Goal: Complete application form: Complete application form

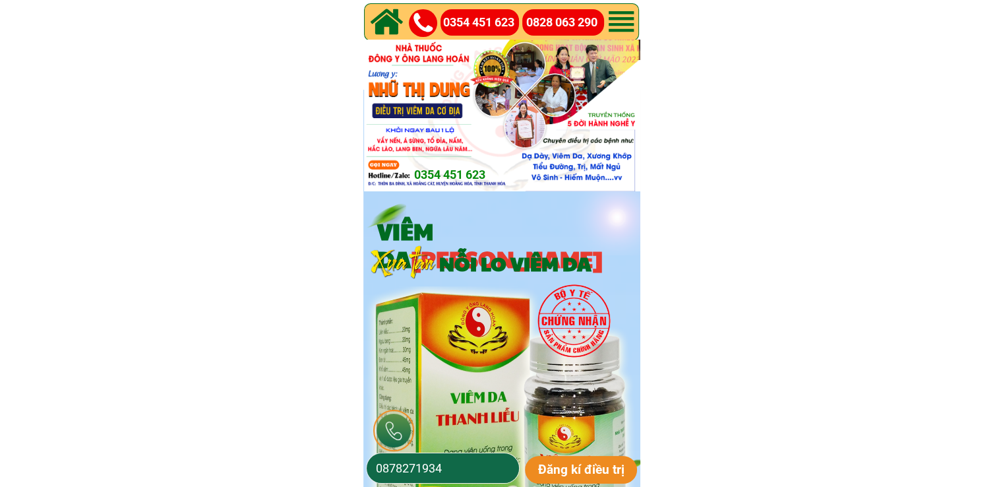
click at [460, 460] on input "0878271934" at bounding box center [443, 468] width 140 height 30
click at [460, 462] on input "0878271934" at bounding box center [443, 468] width 140 height 30
paste input "325739149"
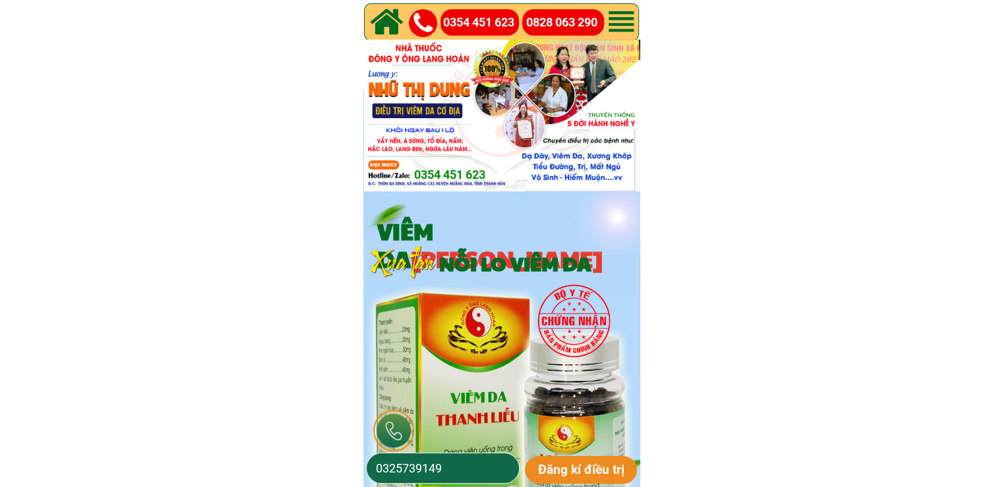
type input "0325739149"
click at [575, 465] on p "Đăng kí điều trị" at bounding box center [581, 470] width 113 height 28
click at [460, 467] on input "0325739149" at bounding box center [443, 468] width 140 height 30
paste input "785875900"
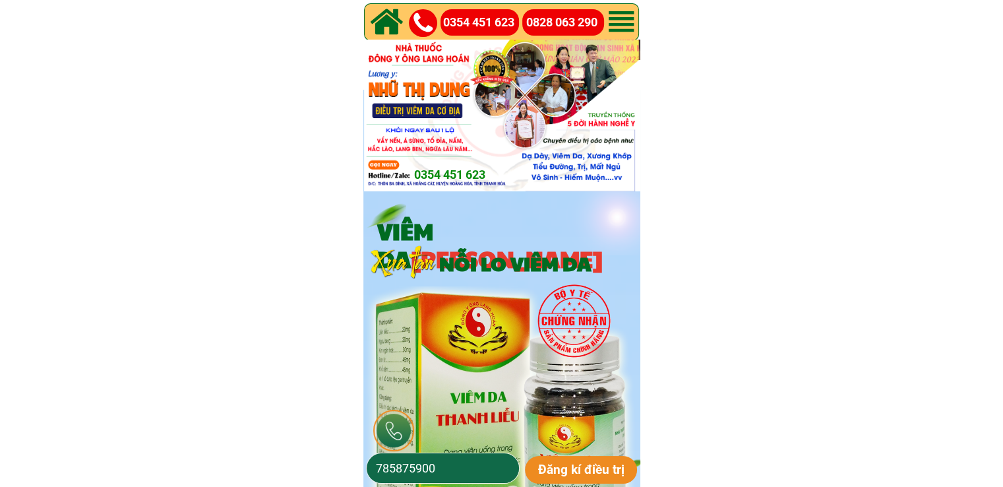
click at [376, 464] on input "785875900" at bounding box center [443, 468] width 140 height 30
click at [387, 465] on input "0785875900" at bounding box center [443, 468] width 140 height 30
click at [402, 467] on input "0785875900" at bounding box center [443, 468] width 140 height 30
click at [411, 467] on input "0785875900" at bounding box center [443, 468] width 140 height 30
click at [426, 467] on input "0785875900" at bounding box center [443, 468] width 140 height 30
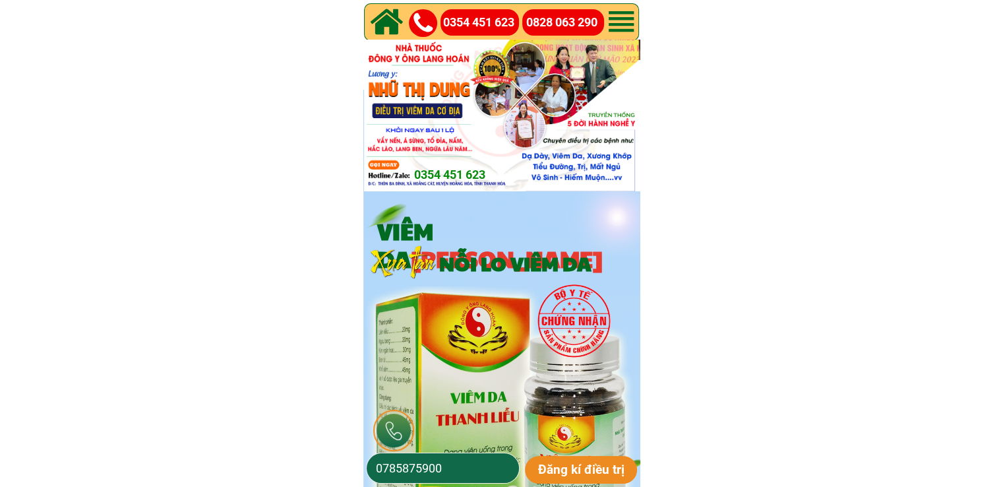
click at [448, 467] on input "0785875900" at bounding box center [443, 468] width 140 height 30
type input "0785875900"
click at [574, 470] on p "Đăng kí điều trị" at bounding box center [581, 470] width 113 height 28
